Goal: Find specific page/section: Find specific page/section

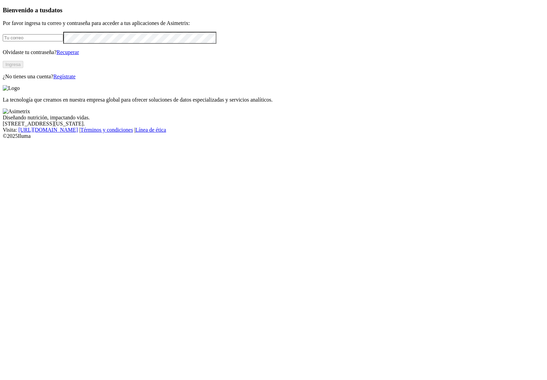
type input "[EMAIL_ADDRESS][DOMAIN_NAME]"
click at [23, 68] on button "Ingresa" at bounding box center [13, 64] width 21 height 7
